Goal: Task Accomplishment & Management: Manage account settings

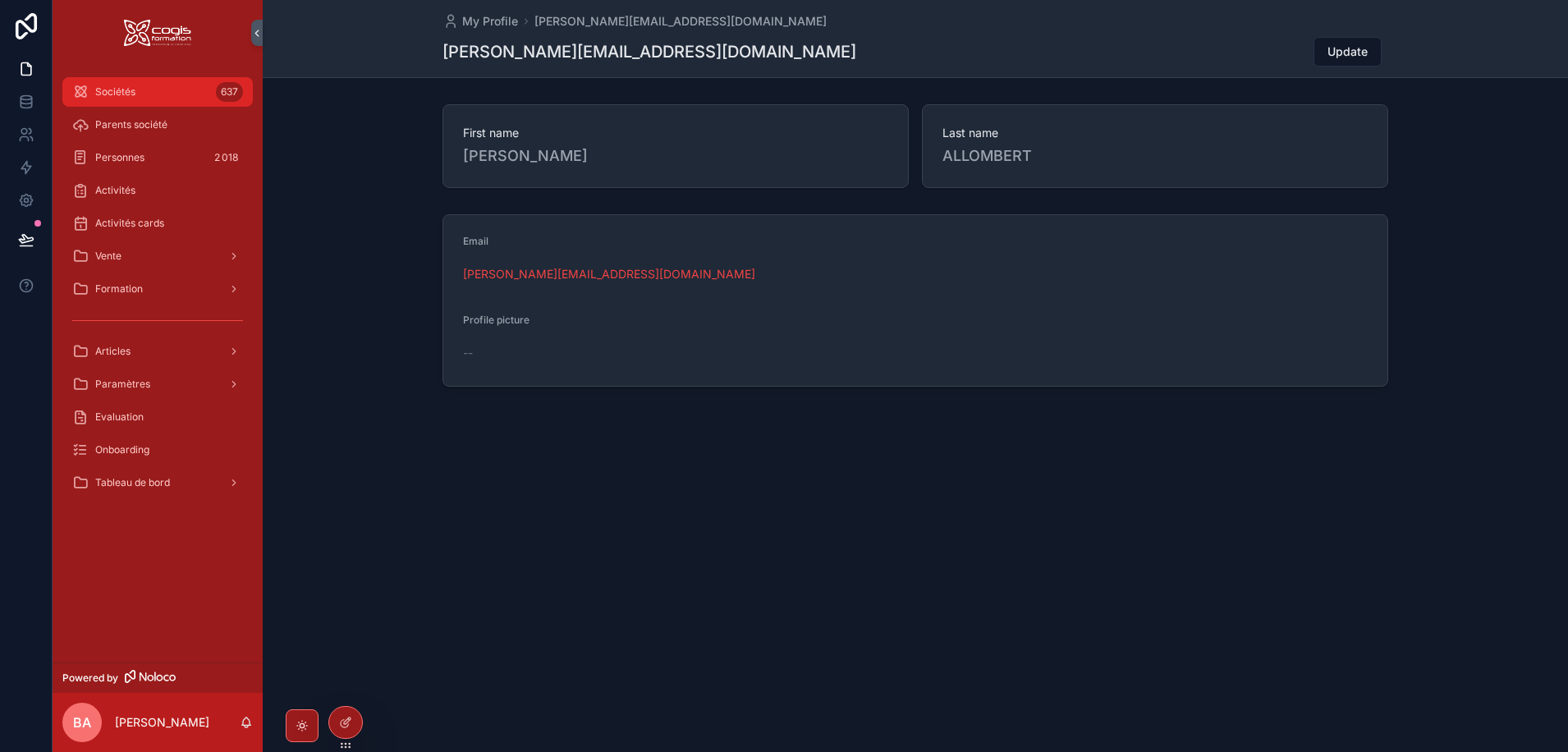
click at [198, 93] on div "Sociétés 637" at bounding box center [157, 91] width 170 height 26
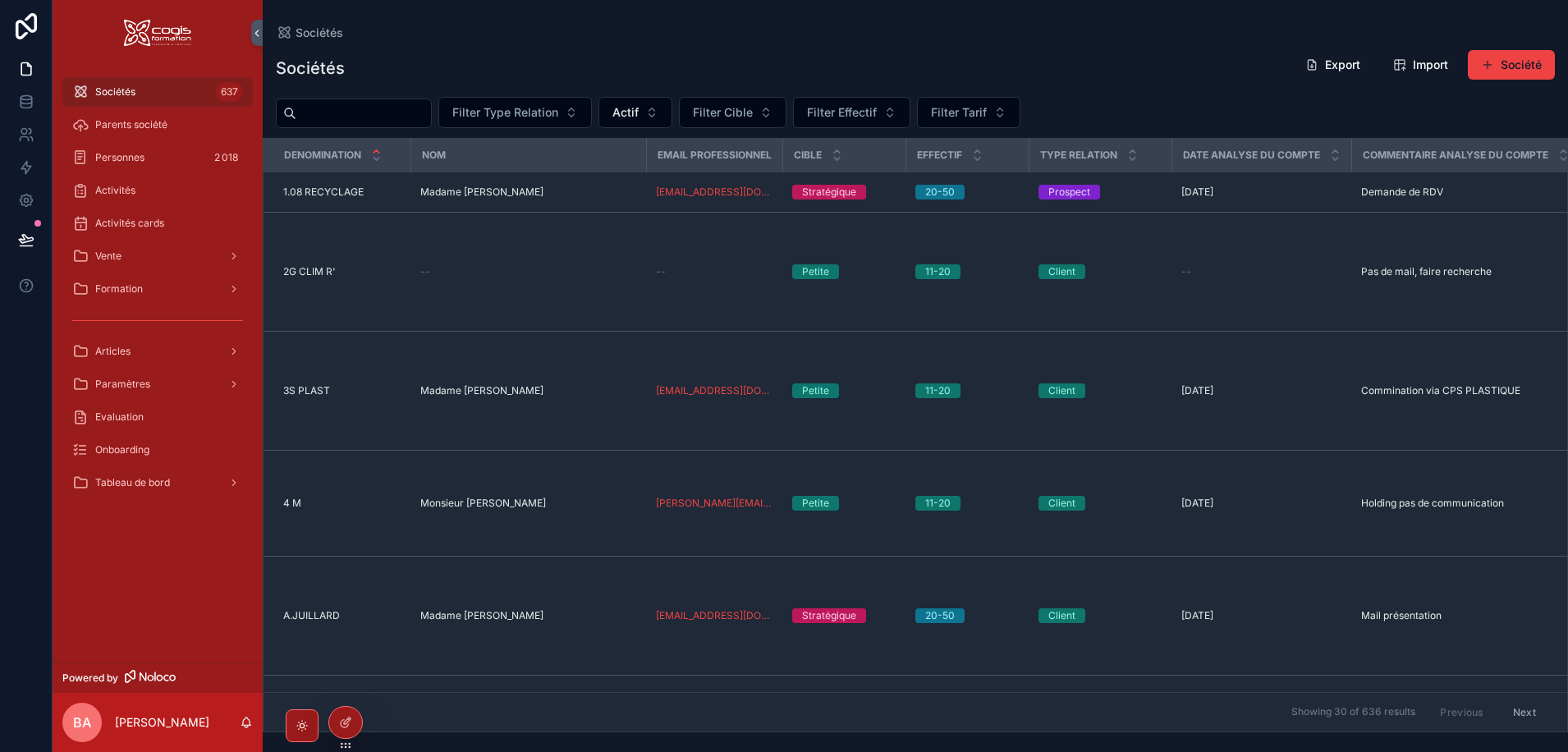
click at [342, 118] on input "scrollable content" at bounding box center [363, 113] width 135 height 23
type input "*******"
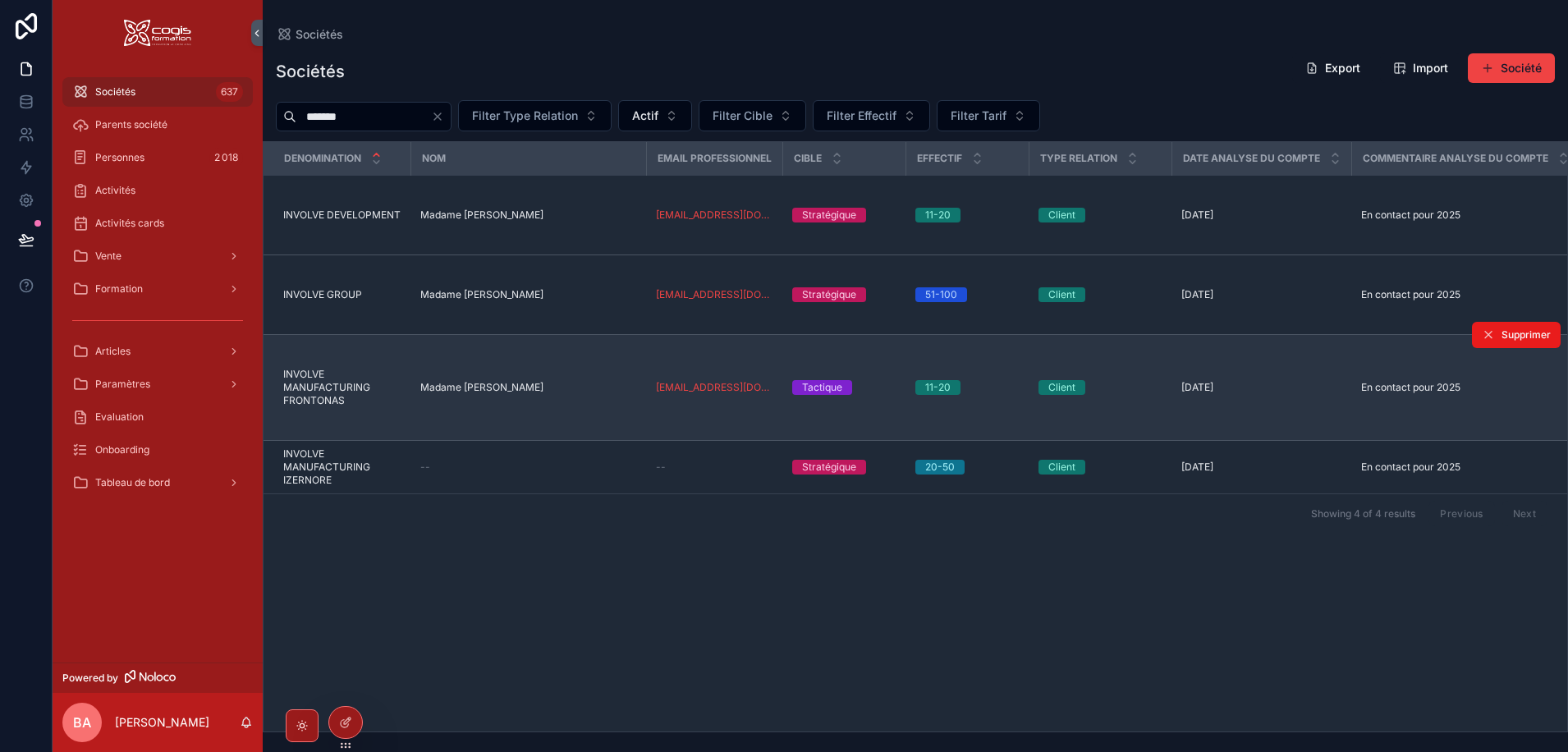
click at [331, 380] on span "INVOLVE MANUFACTURING FRONTONAS" at bounding box center [342, 387] width 118 height 39
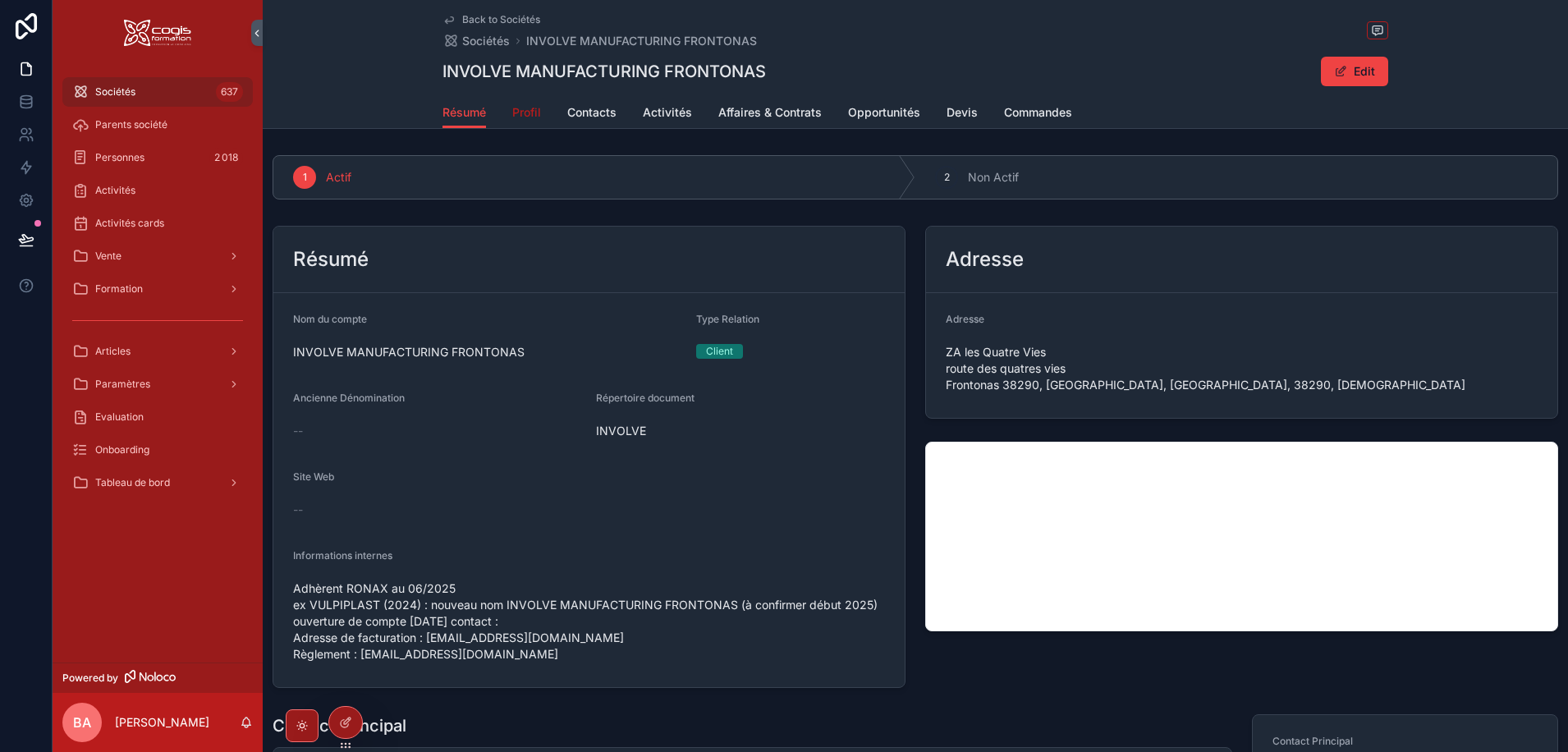
click at [532, 101] on link "Profil" at bounding box center [527, 114] width 29 height 33
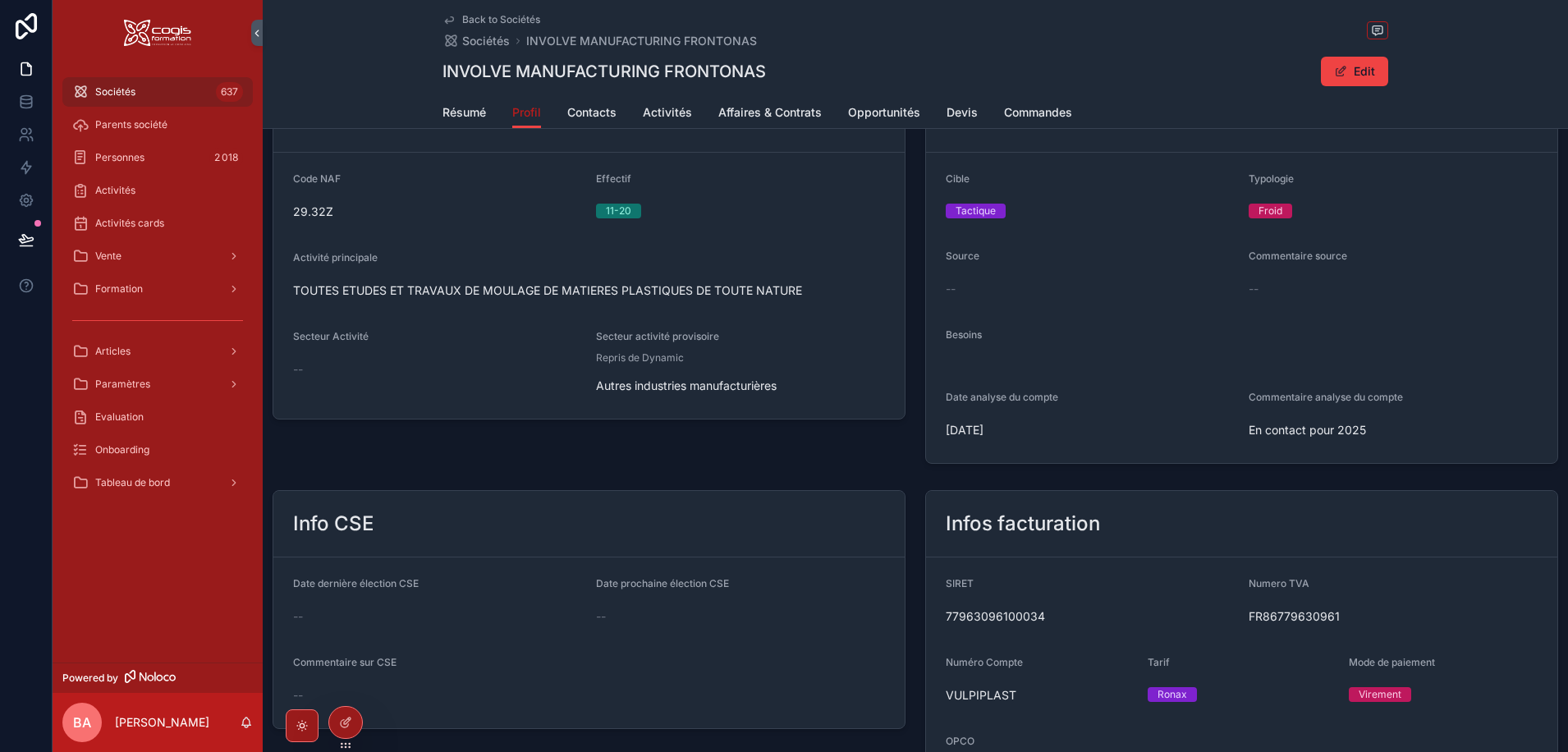
scroll to position [316, 0]
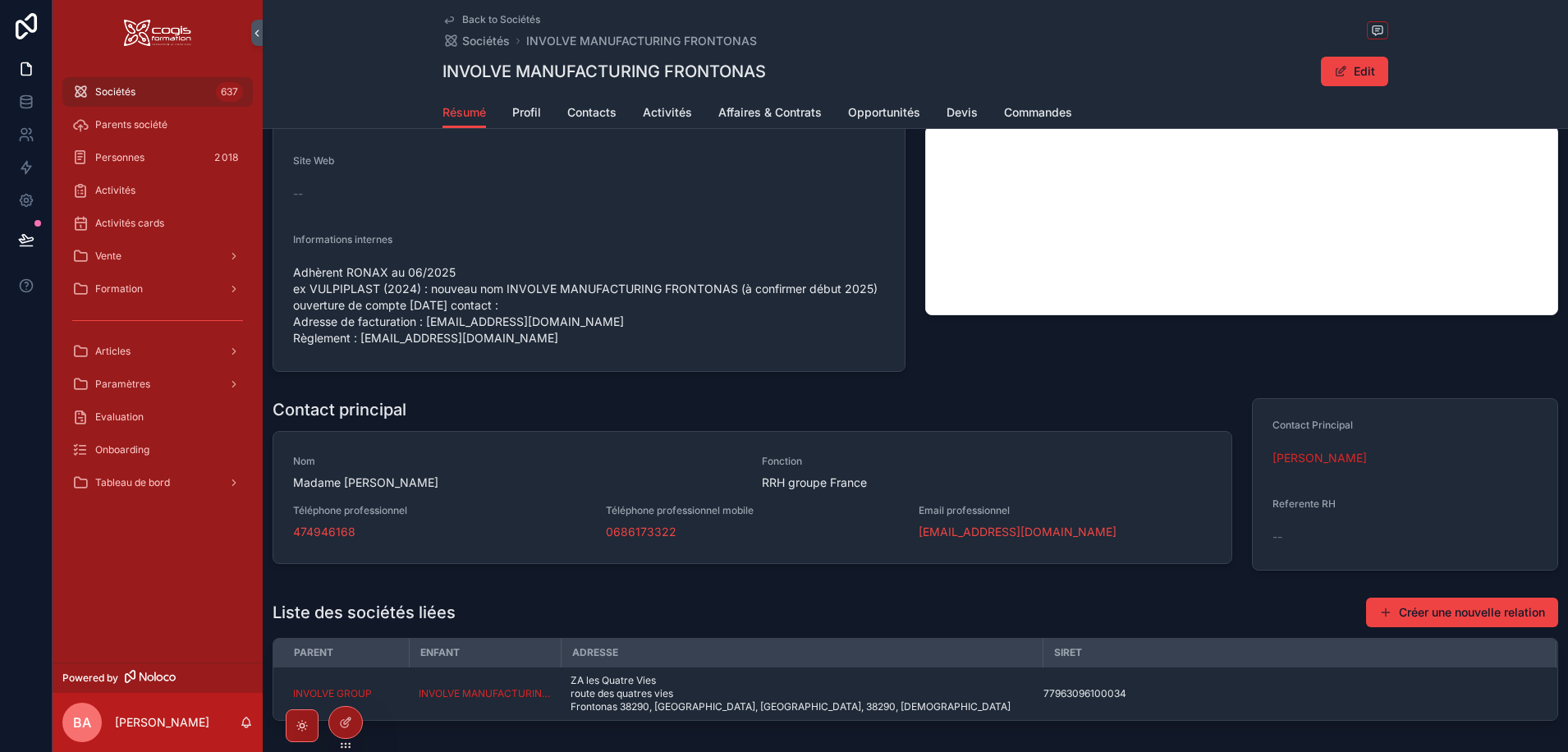
click at [481, 18] on span "Back to Sociétés" at bounding box center [501, 20] width 78 height 13
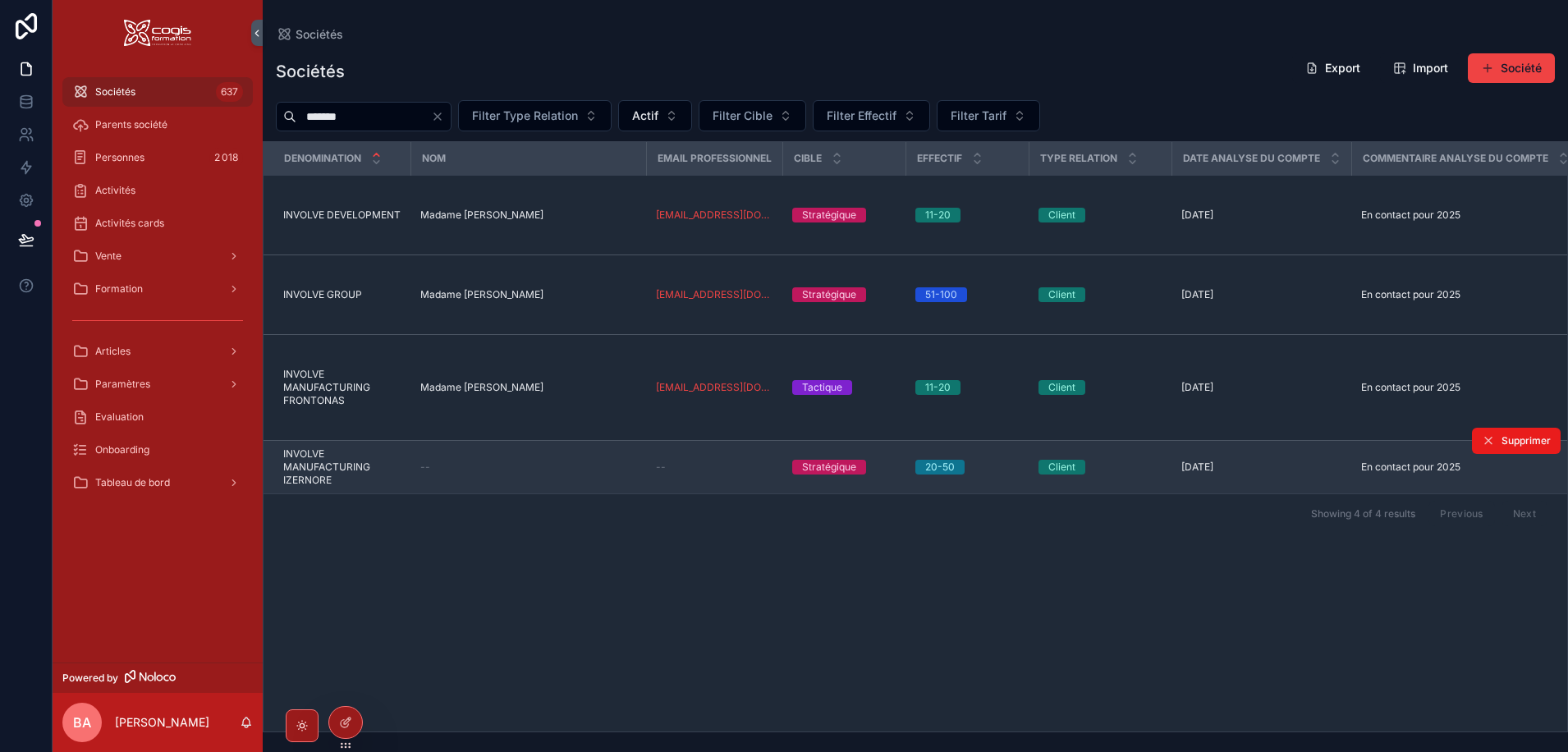
click at [322, 457] on span "INVOLVE MANUFACTURING IZERNORE" at bounding box center [342, 467] width 118 height 39
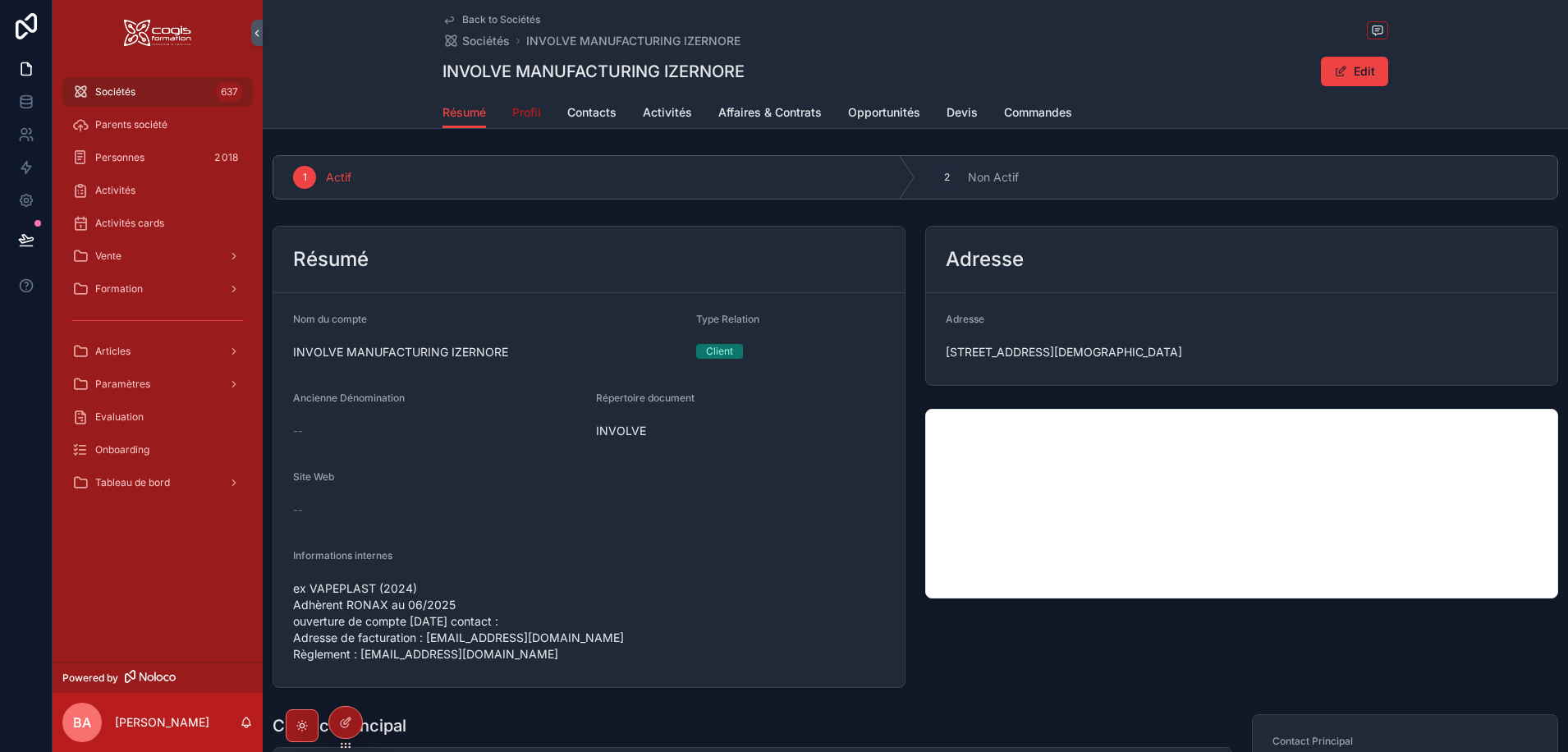
click at [514, 112] on span "Profil" at bounding box center [527, 112] width 29 height 16
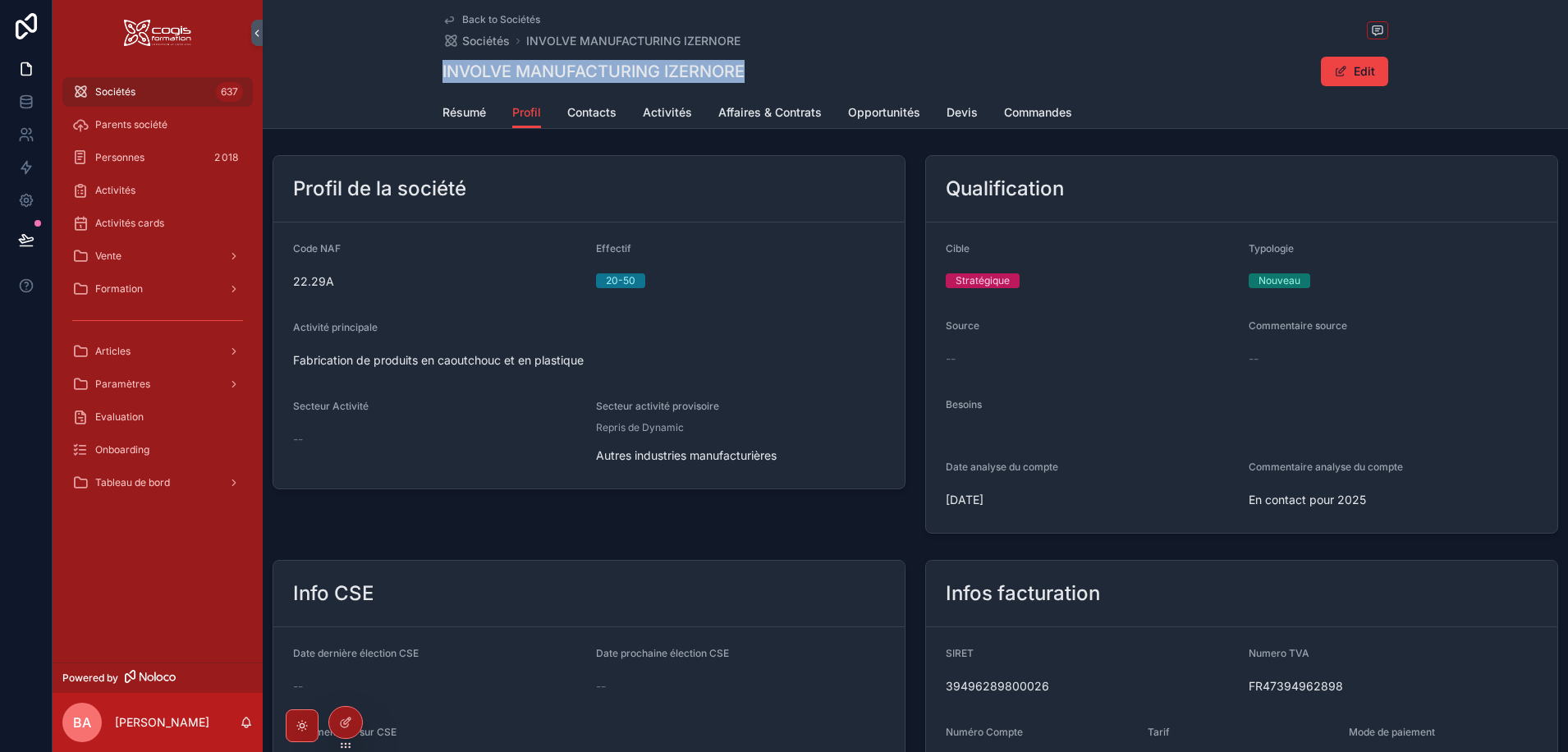
drag, startPoint x: 744, startPoint y: 72, endPoint x: 440, endPoint y: 74, distance: 304.0
click at [443, 74] on div "INVOLVE MANUFACTURING IZERNORE Edit" at bounding box center [915, 71] width 945 height 32
click at [468, 107] on span "Résumé" at bounding box center [464, 112] width 43 height 16
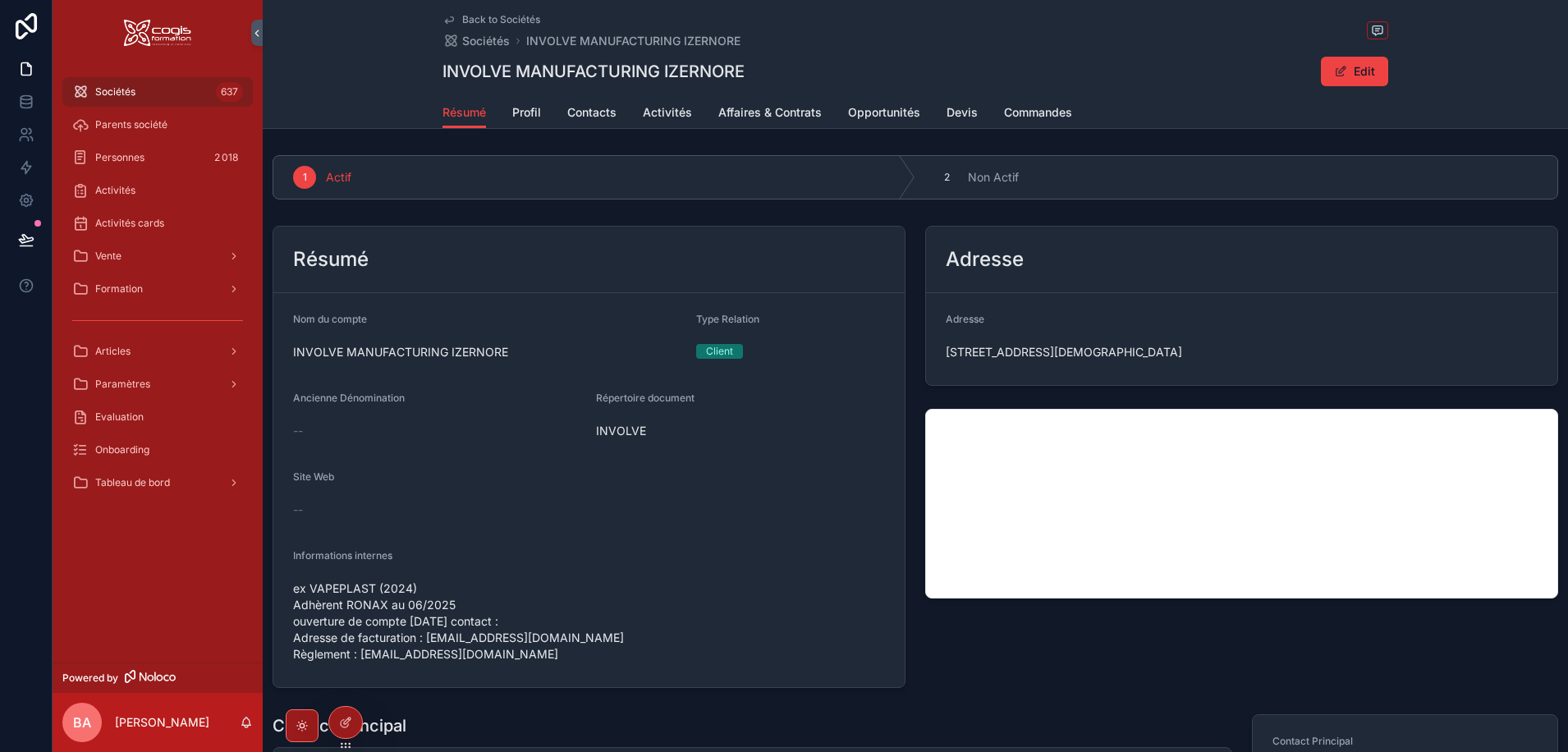
drag, startPoint x: 344, startPoint y: 444, endPoint x: 325, endPoint y: 434, distance: 21.5
click at [336, 440] on form "Nom du compte INVOLVE MANUFACTURING IZERNORE Type Relation Client Ancienne Déno…" at bounding box center [588, 490] width 631 height 394
click at [1336, 76] on span "scrollable content" at bounding box center [1341, 72] width 13 height 13
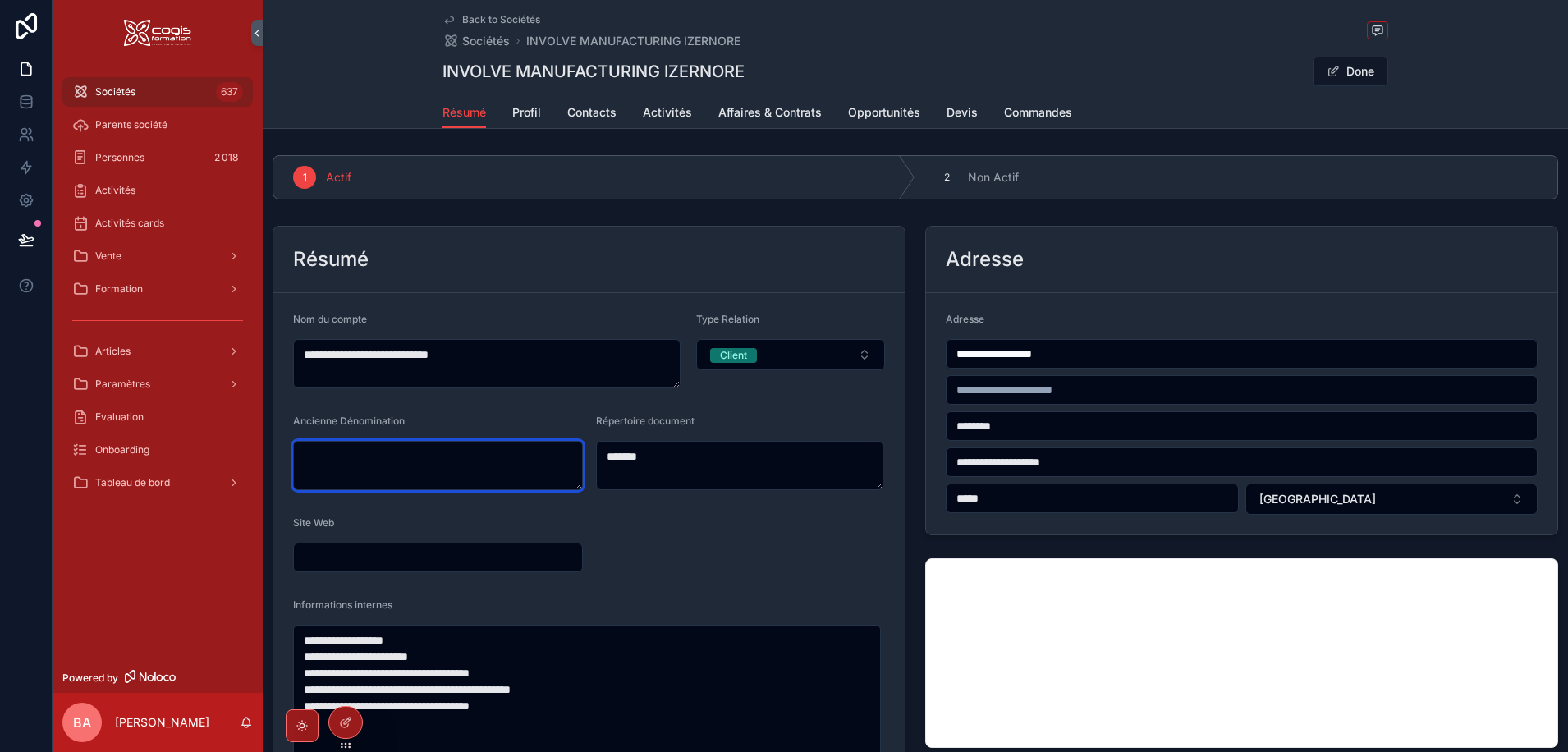
click at [331, 464] on textarea "scrollable content" at bounding box center [438, 465] width 290 height 49
type textarea "**********"
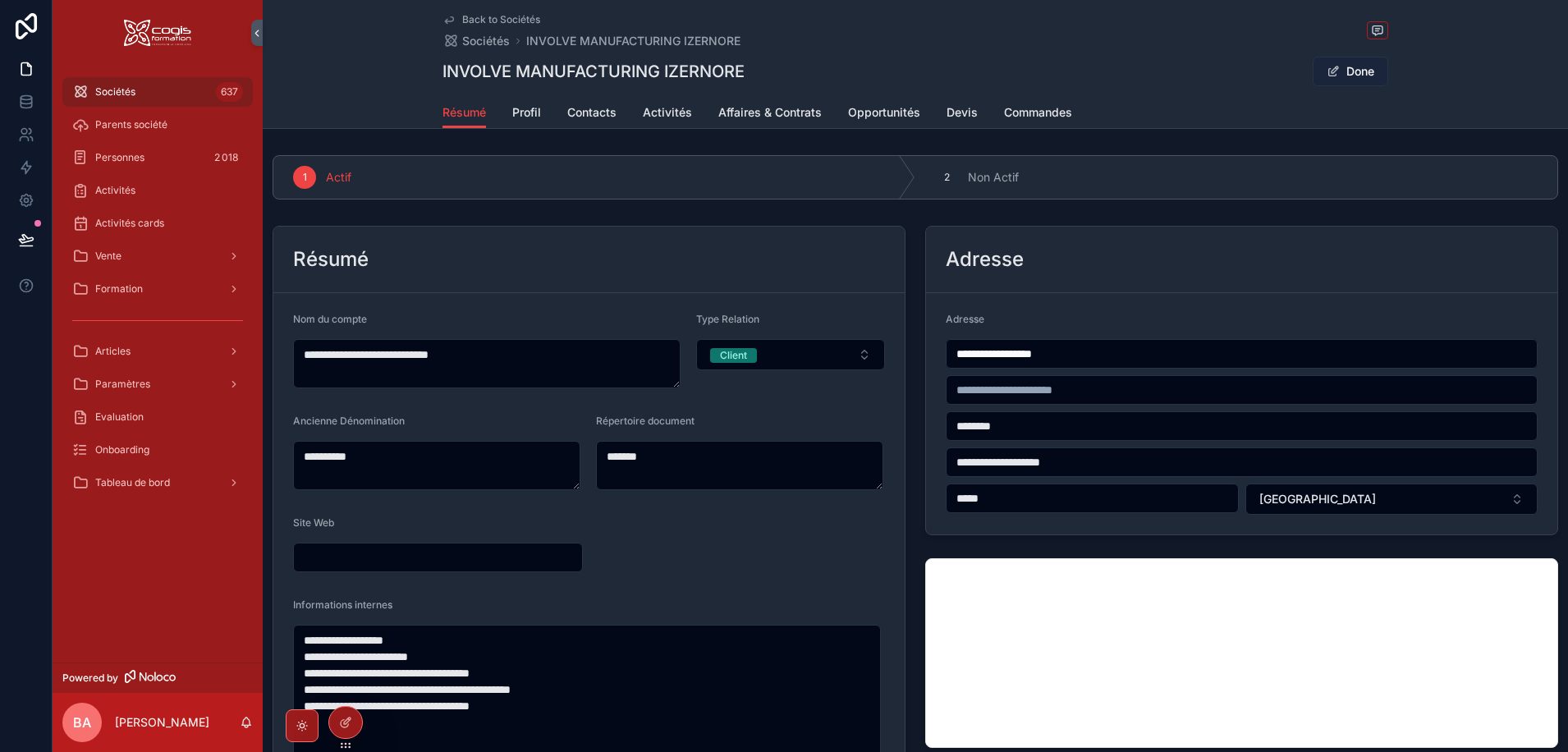
click at [1339, 59] on button "Done" at bounding box center [1350, 71] width 76 height 30
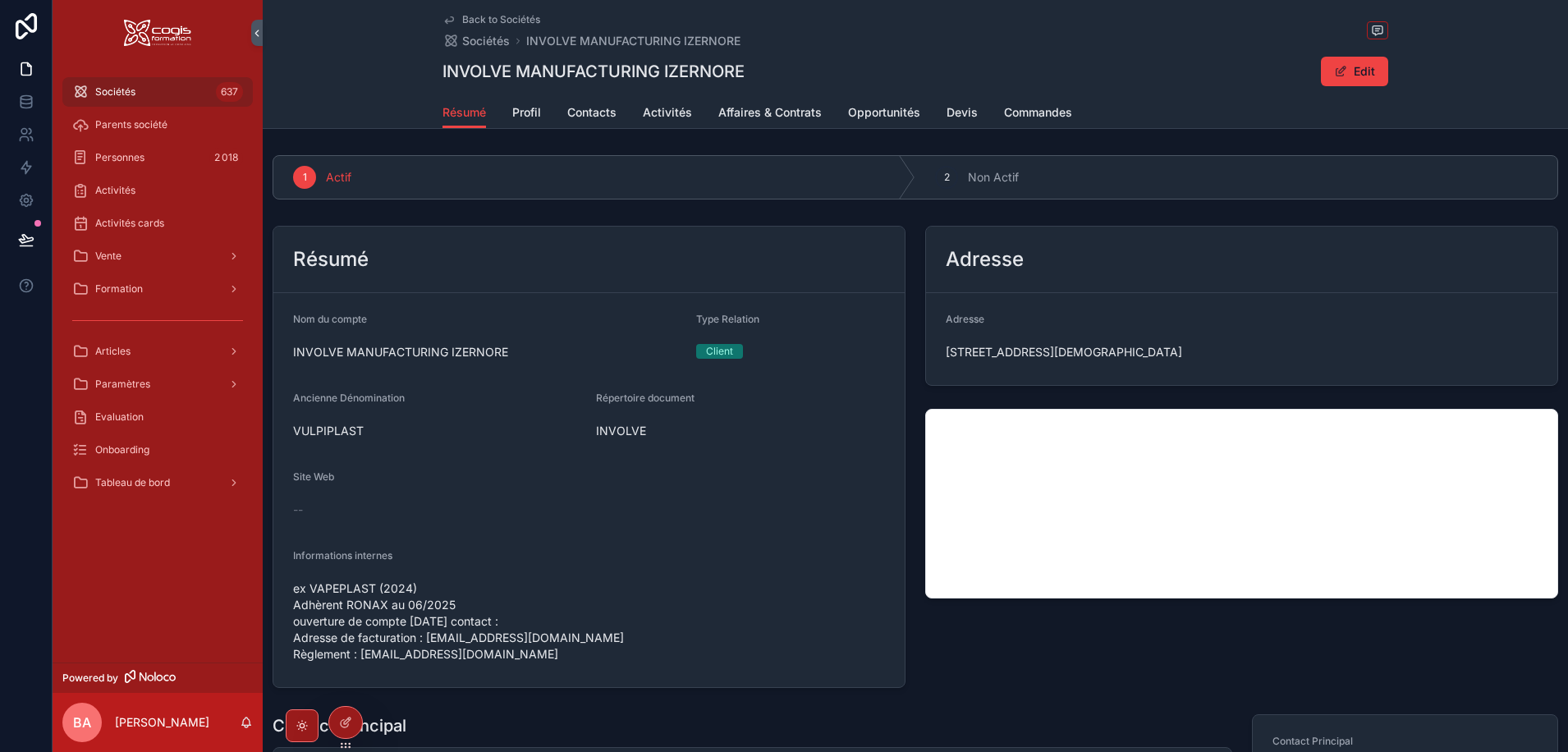
click at [125, 83] on div "Sociétés 637" at bounding box center [157, 91] width 170 height 26
